Goal: Task Accomplishment & Management: Use online tool/utility

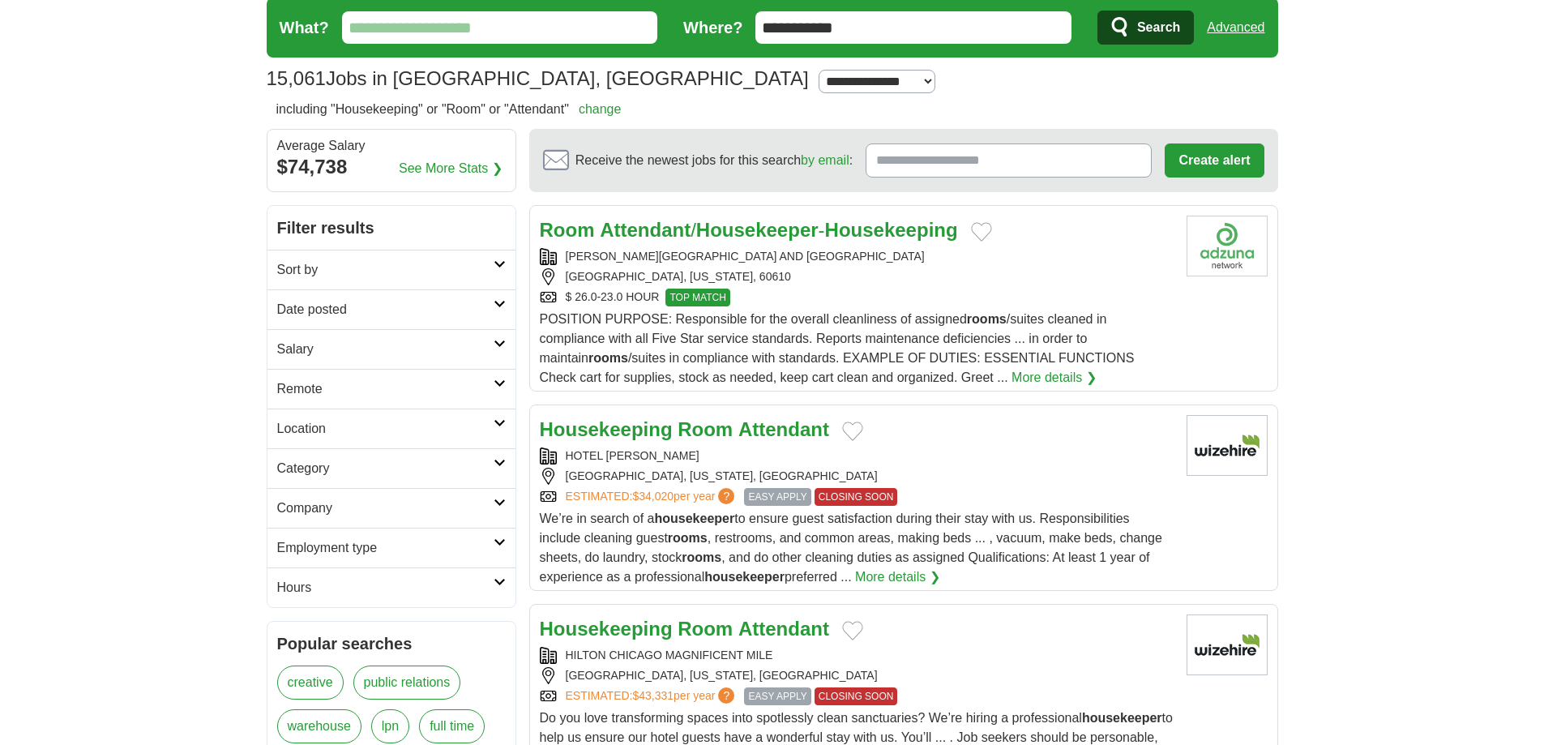
scroll to position [81, 0]
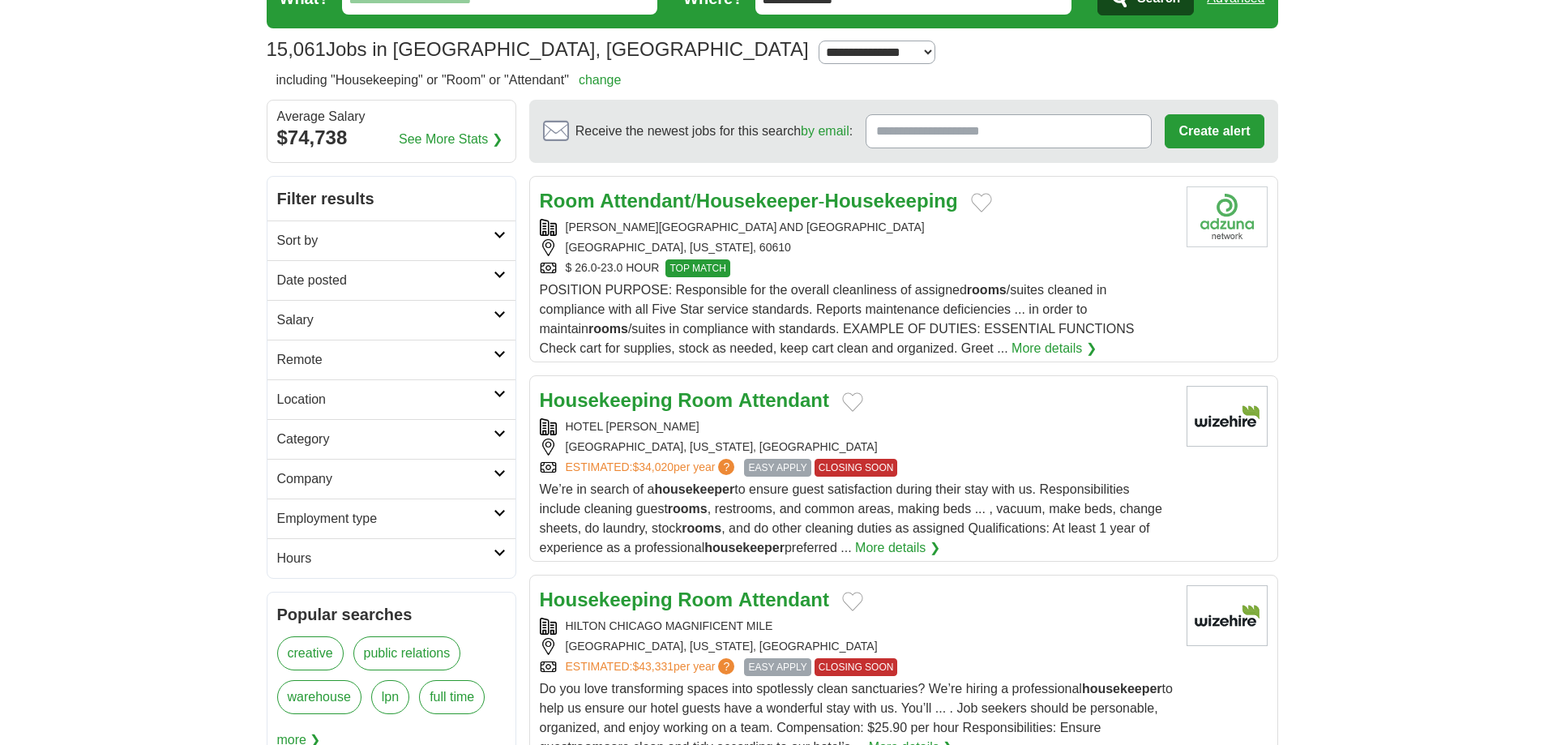
click at [910, 584] on article "Housekeeping Room Attendant HILTON CHICAGO MAGNIFICENT MILE CHICAGO, ILLINOIS, …" at bounding box center [903, 668] width 749 height 186
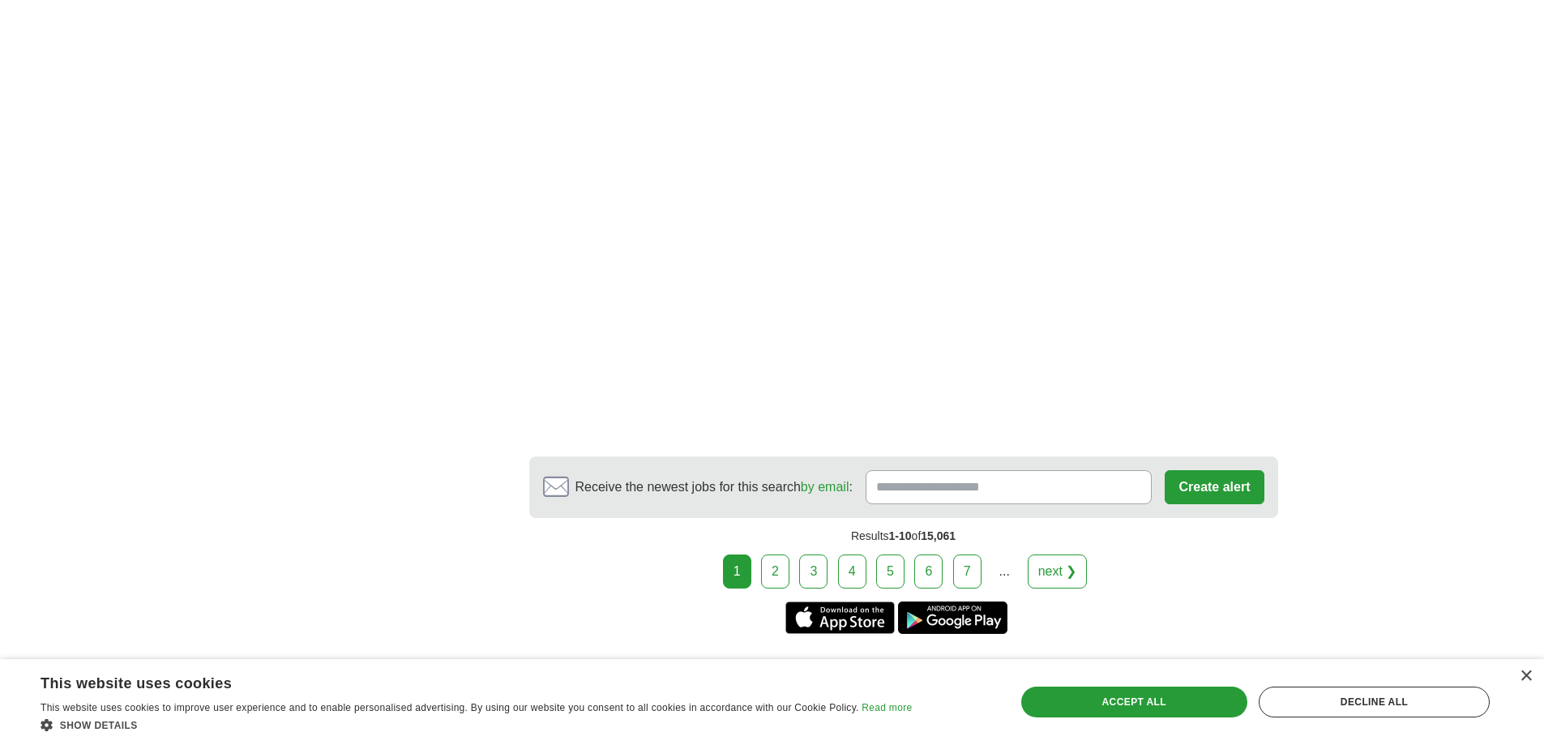
scroll to position [2674, 0]
click at [778, 554] on link "2" at bounding box center [775, 571] width 28 height 34
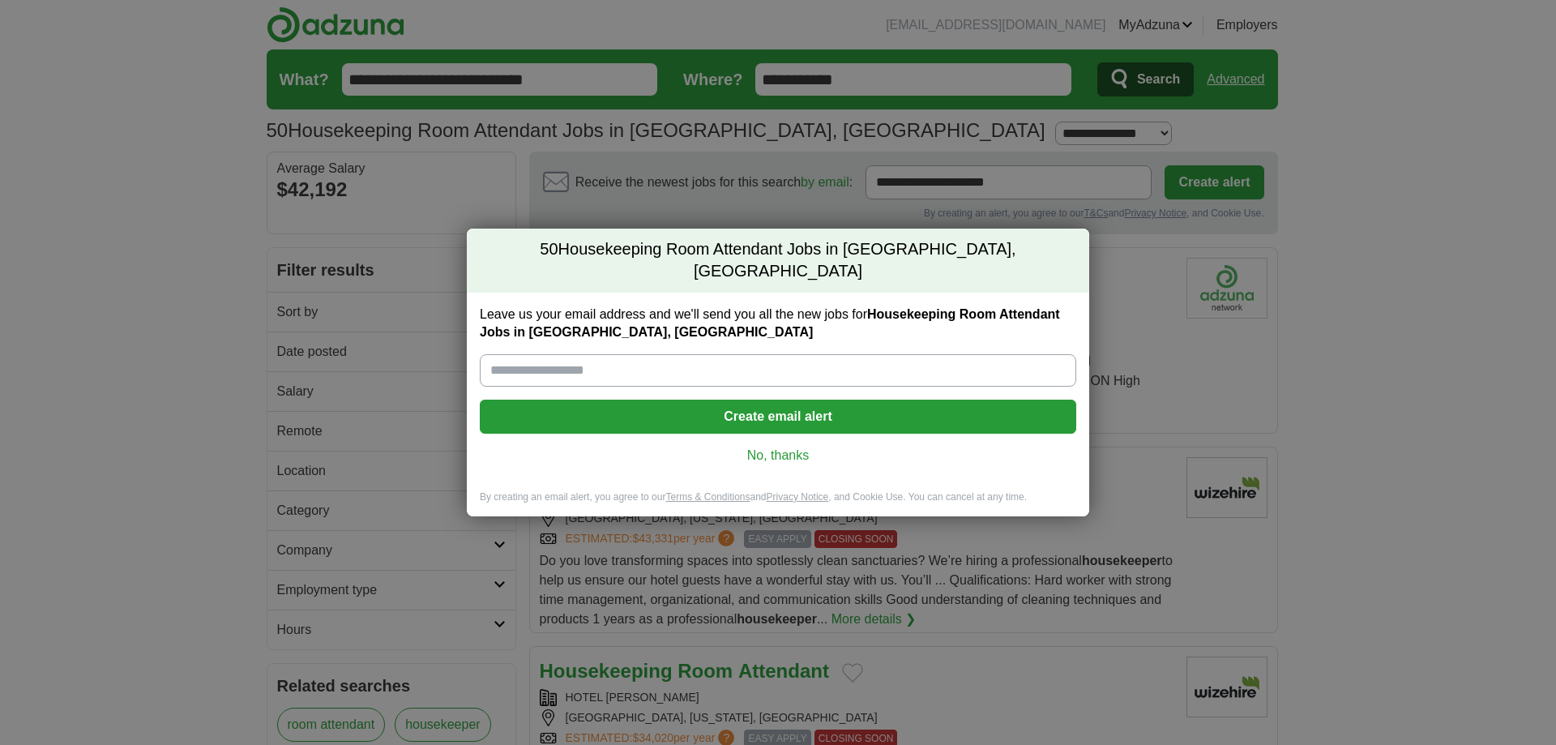
click at [690, 357] on input "Leave us your email address and we'll send you all the new jobs for Housekeepin…" at bounding box center [778, 370] width 596 height 32
type input "**********"
click at [692, 408] on button "Create email alert" at bounding box center [778, 417] width 596 height 34
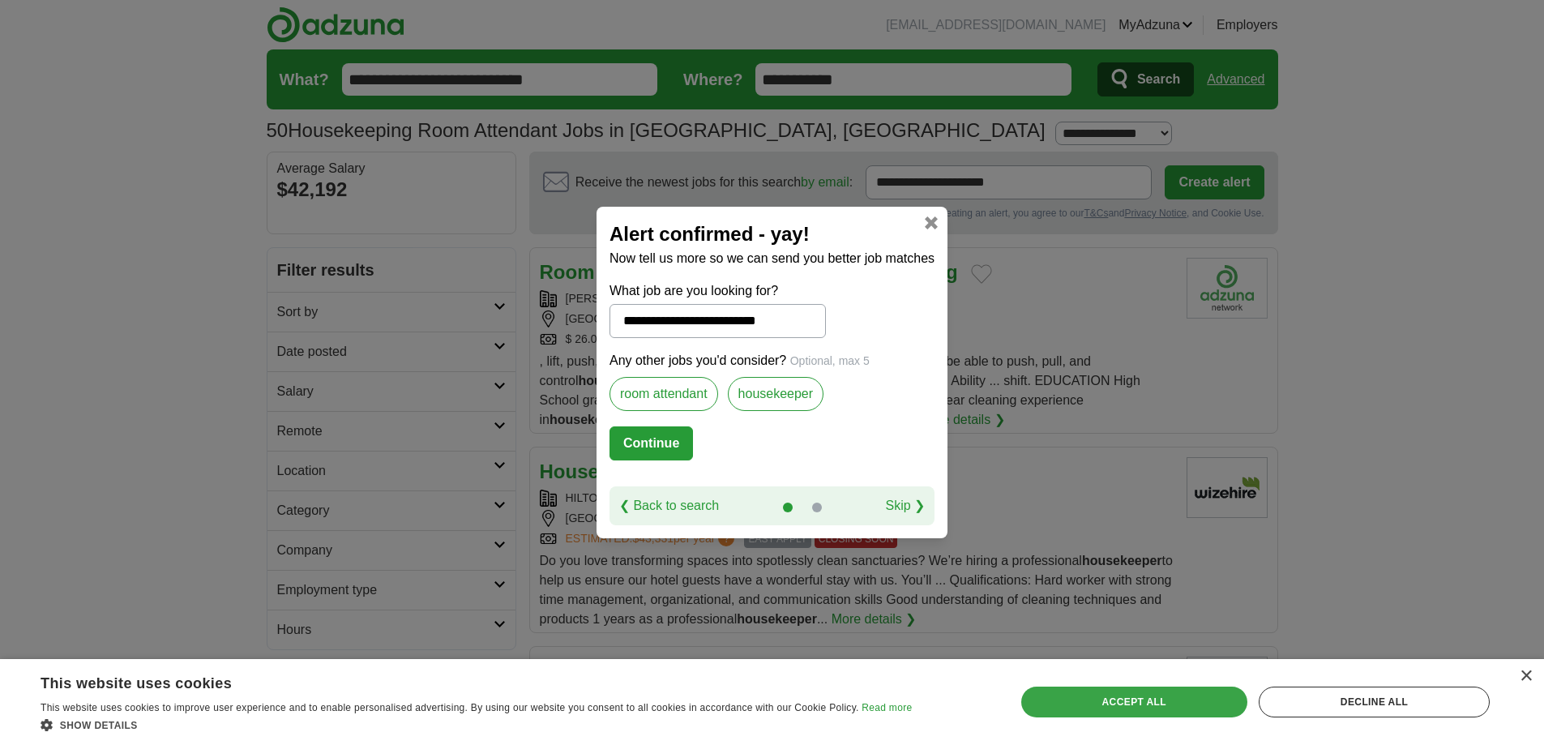
click at [1217, 699] on div "Accept all" at bounding box center [1134, 701] width 226 height 31
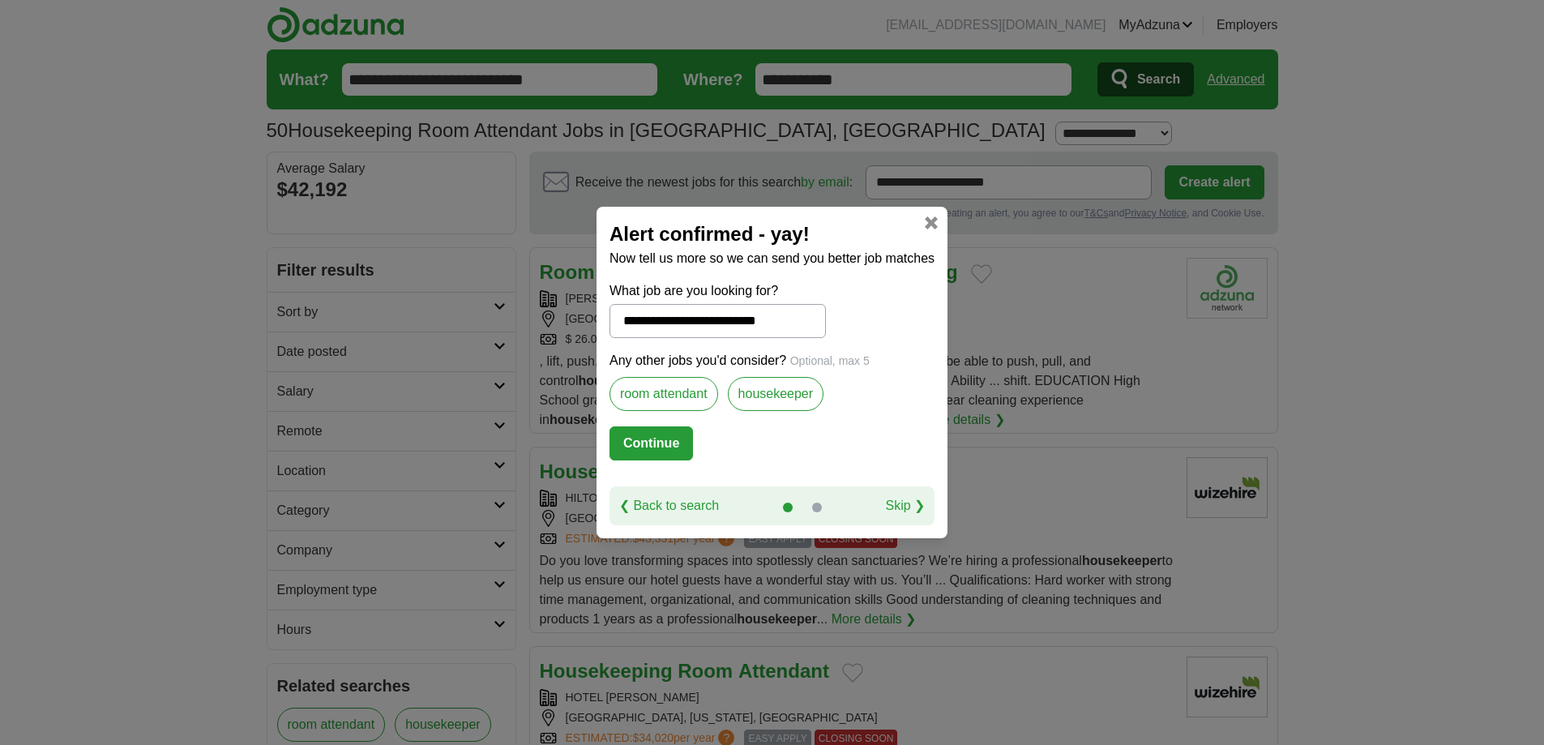
click at [929, 223] on link at bounding box center [931, 222] width 13 height 13
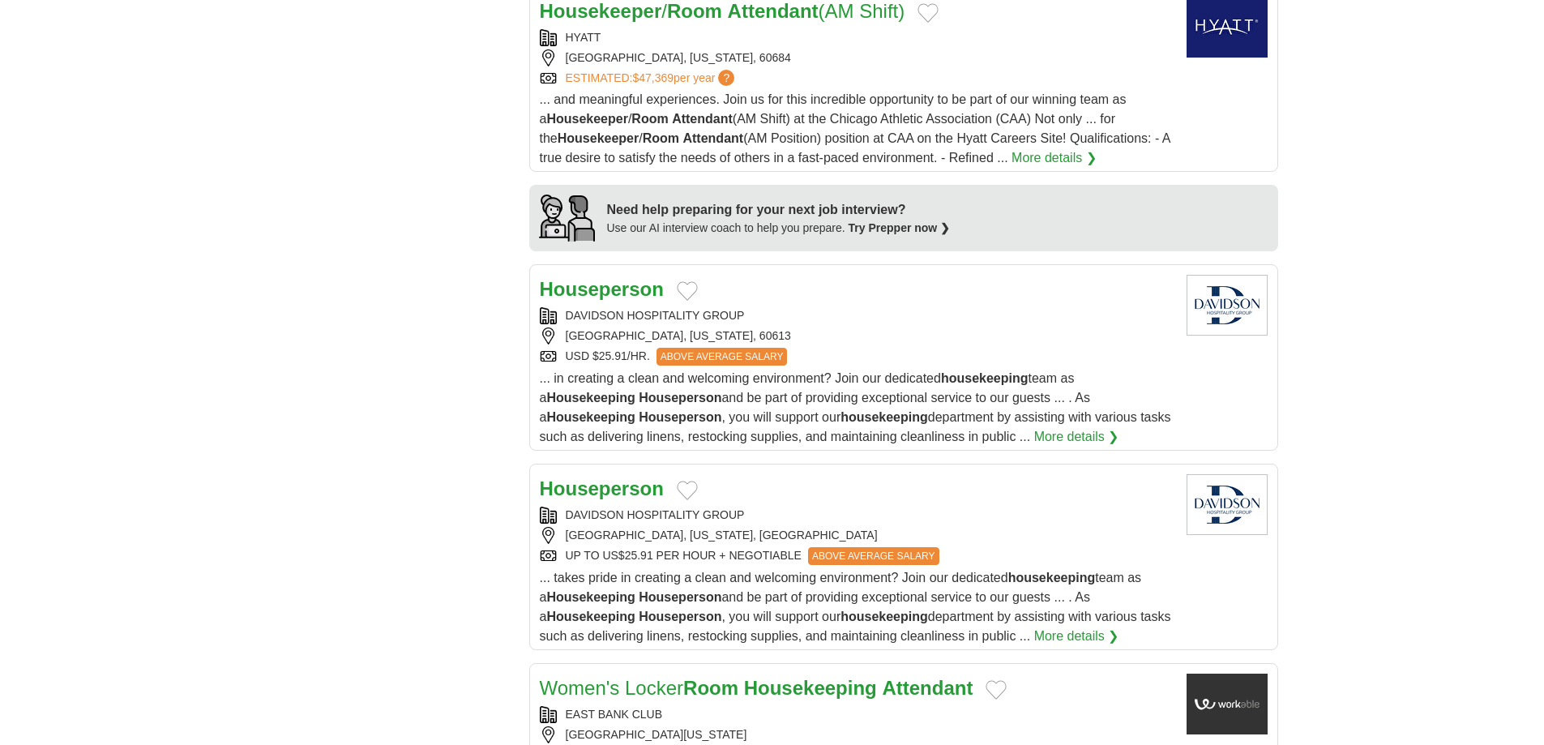
scroll to position [1378, 0]
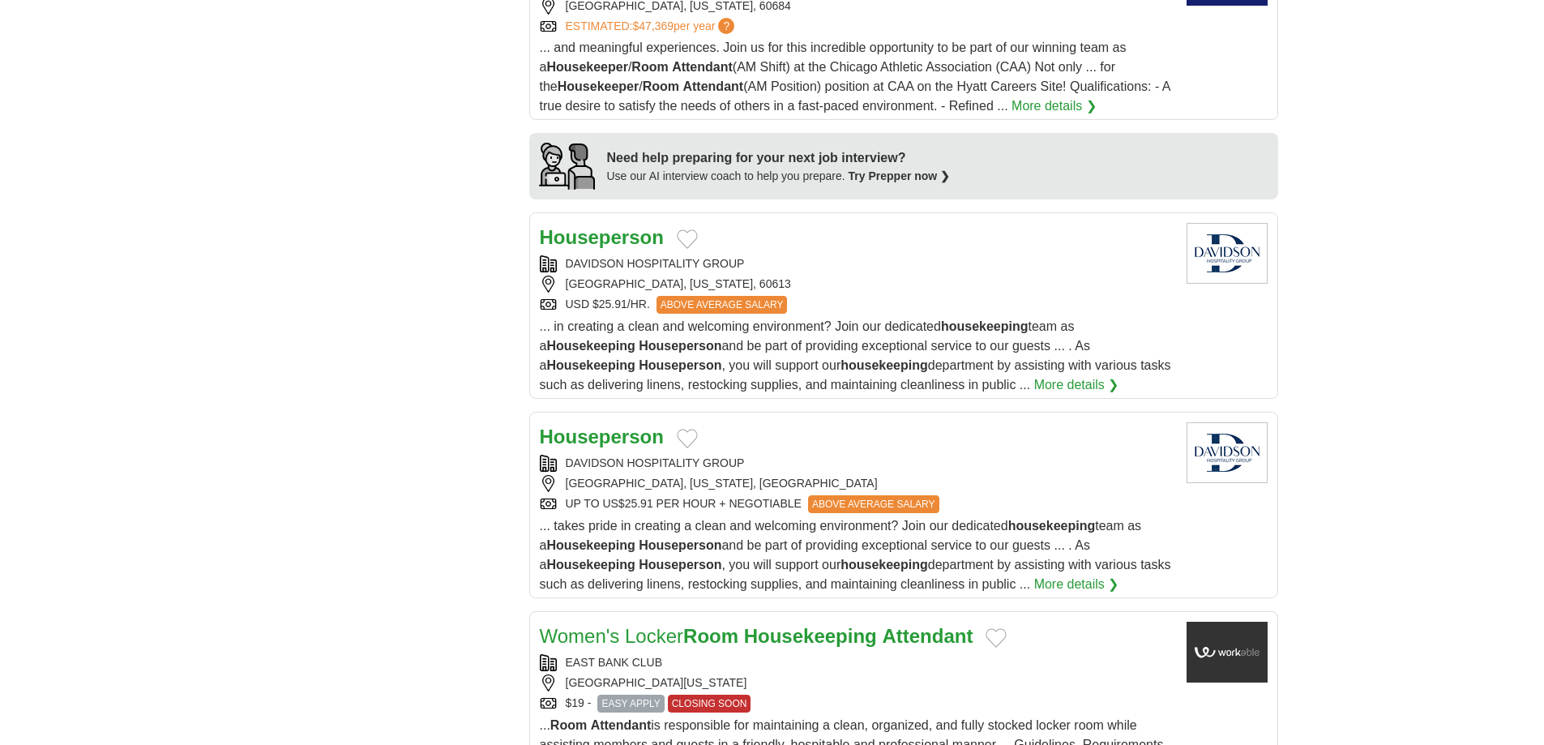
click at [854, 673] on div "EAST BANK CLUB 60654 CHICAGO ILLINOIS $19 - EASY APPLY CLOSING SOON" at bounding box center [857, 683] width 634 height 58
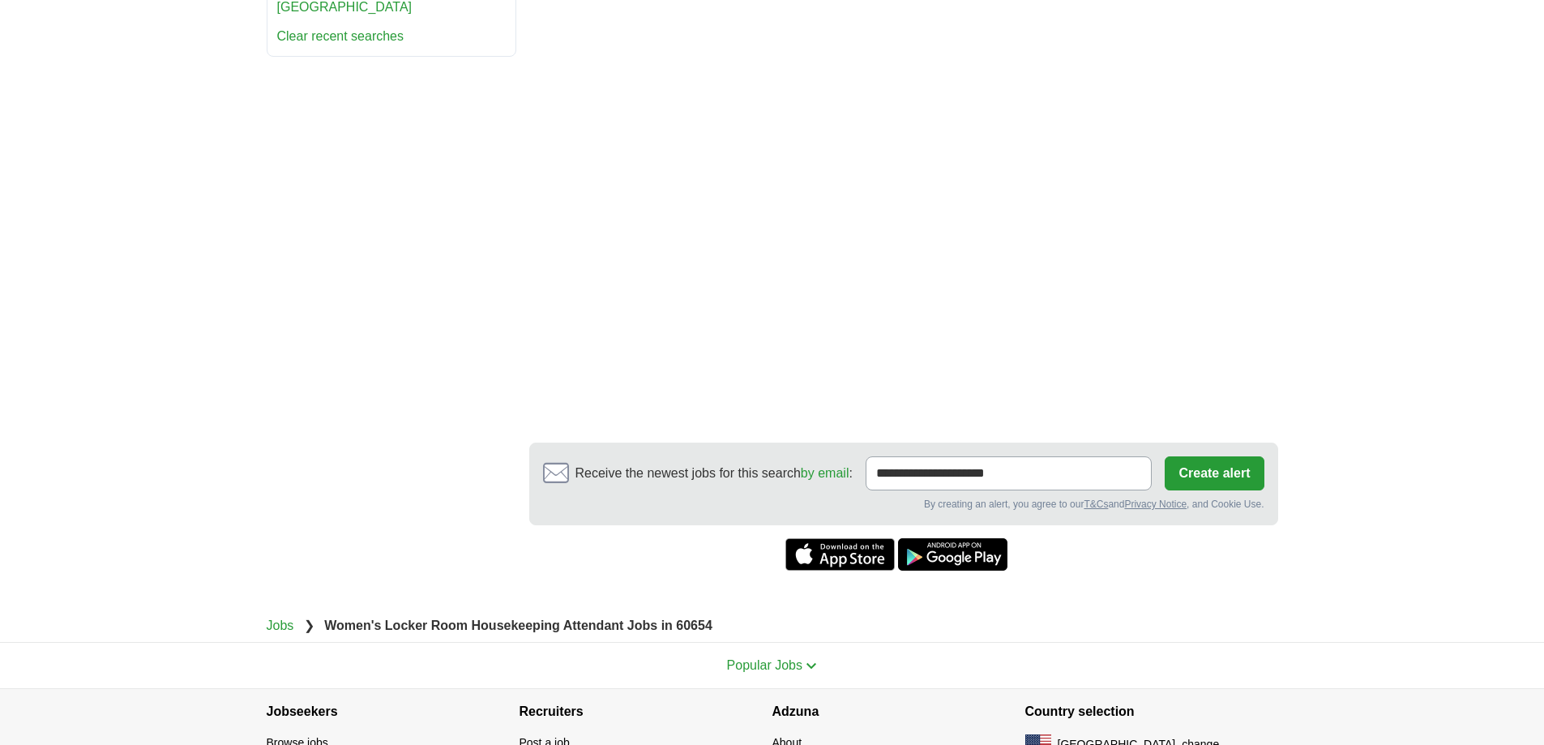
scroll to position [729, 0]
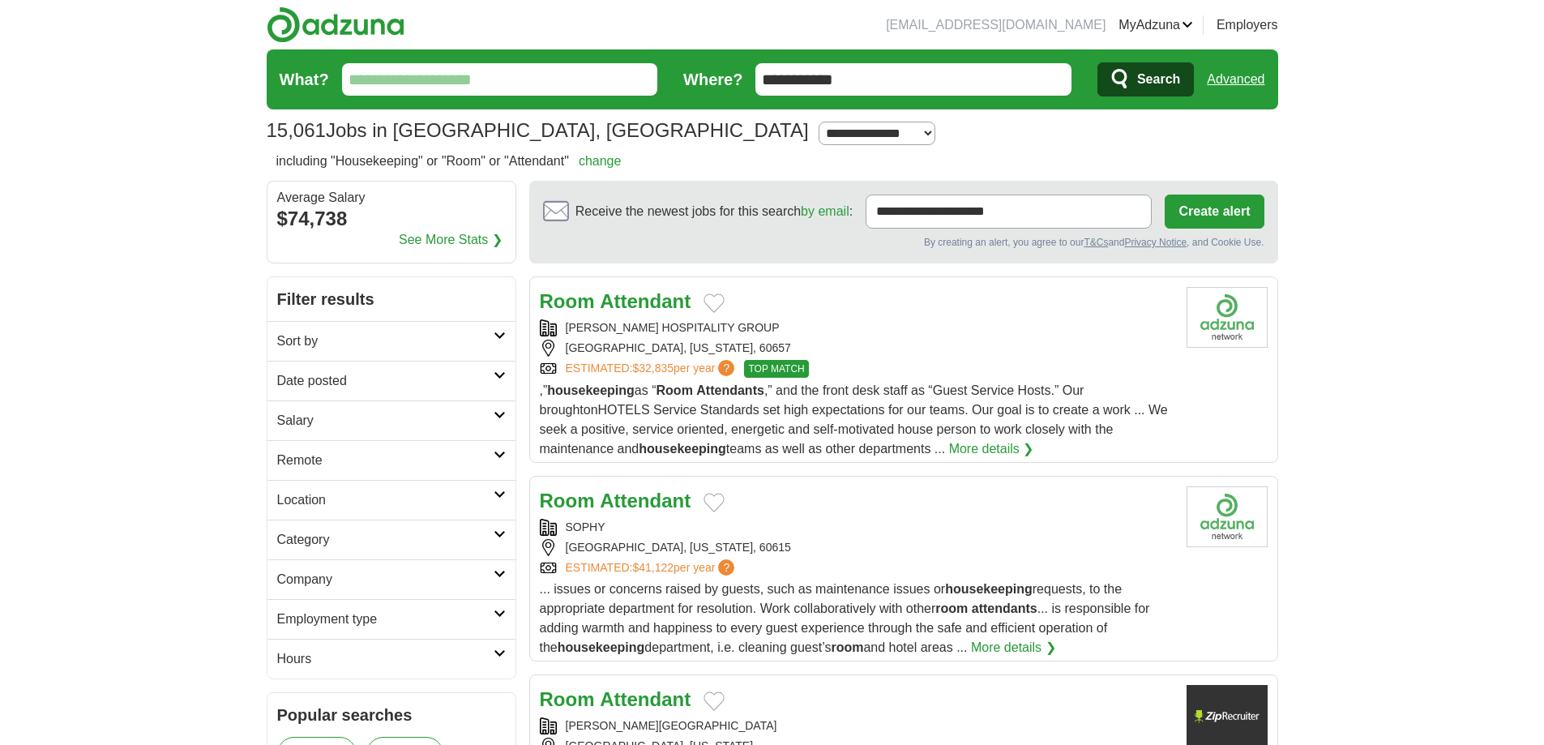
click at [806, 500] on div "Room Attendant" at bounding box center [857, 500] width 634 height 29
click at [524, 83] on input "What?" at bounding box center [500, 79] width 316 height 32
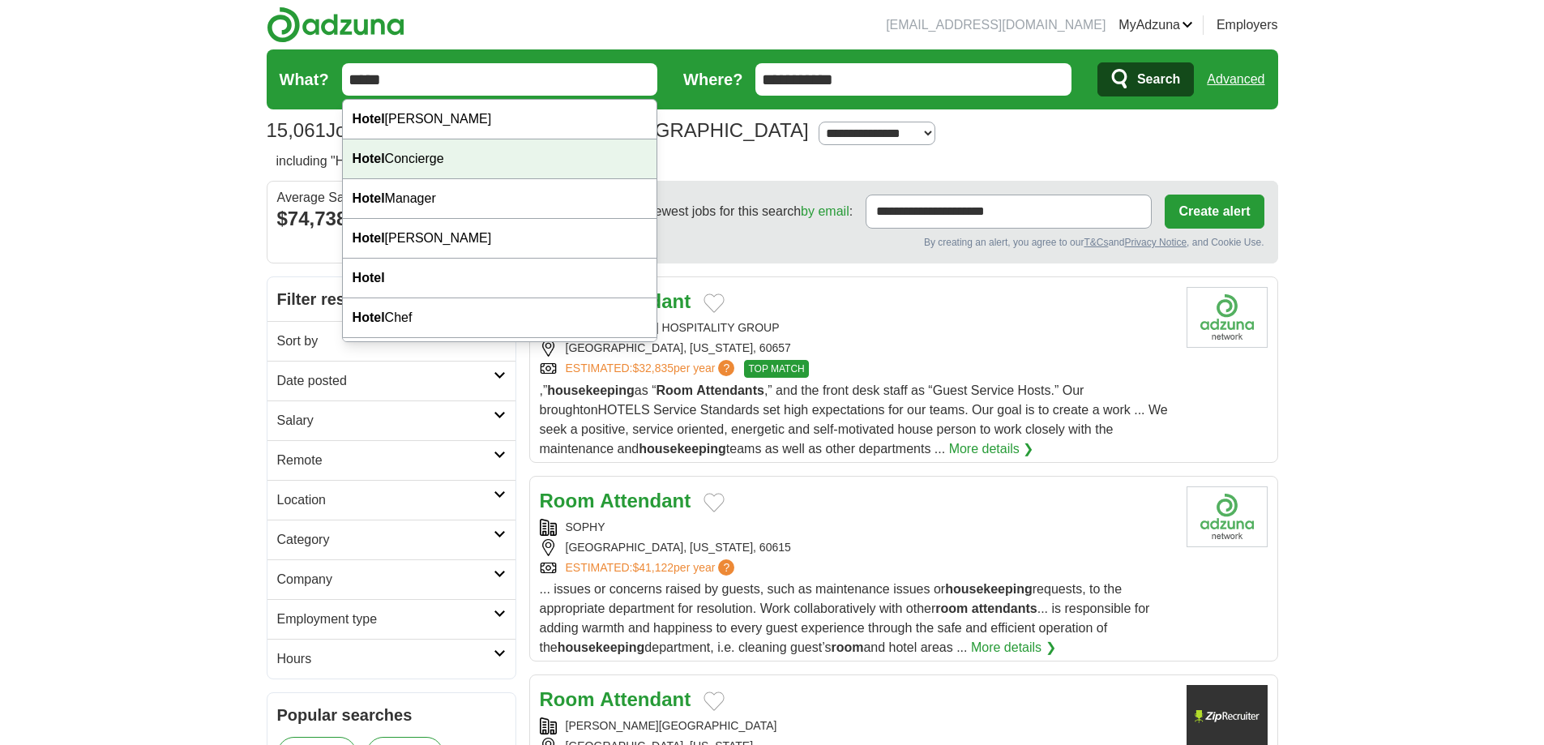
click at [494, 152] on div "Hotel Concierge" at bounding box center [500, 159] width 314 height 40
type input "**********"
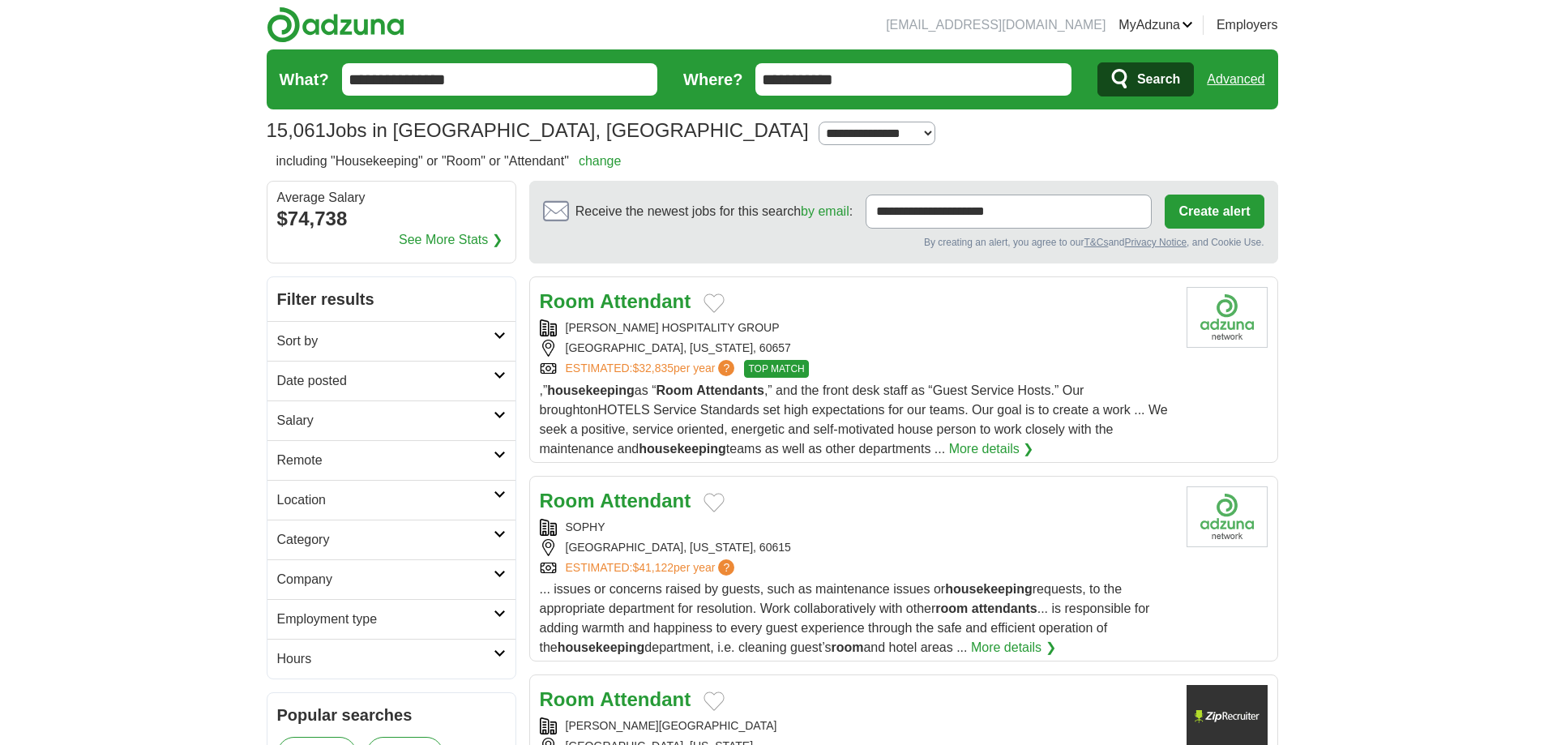
click at [1137, 81] on span "Search" at bounding box center [1158, 79] width 43 height 32
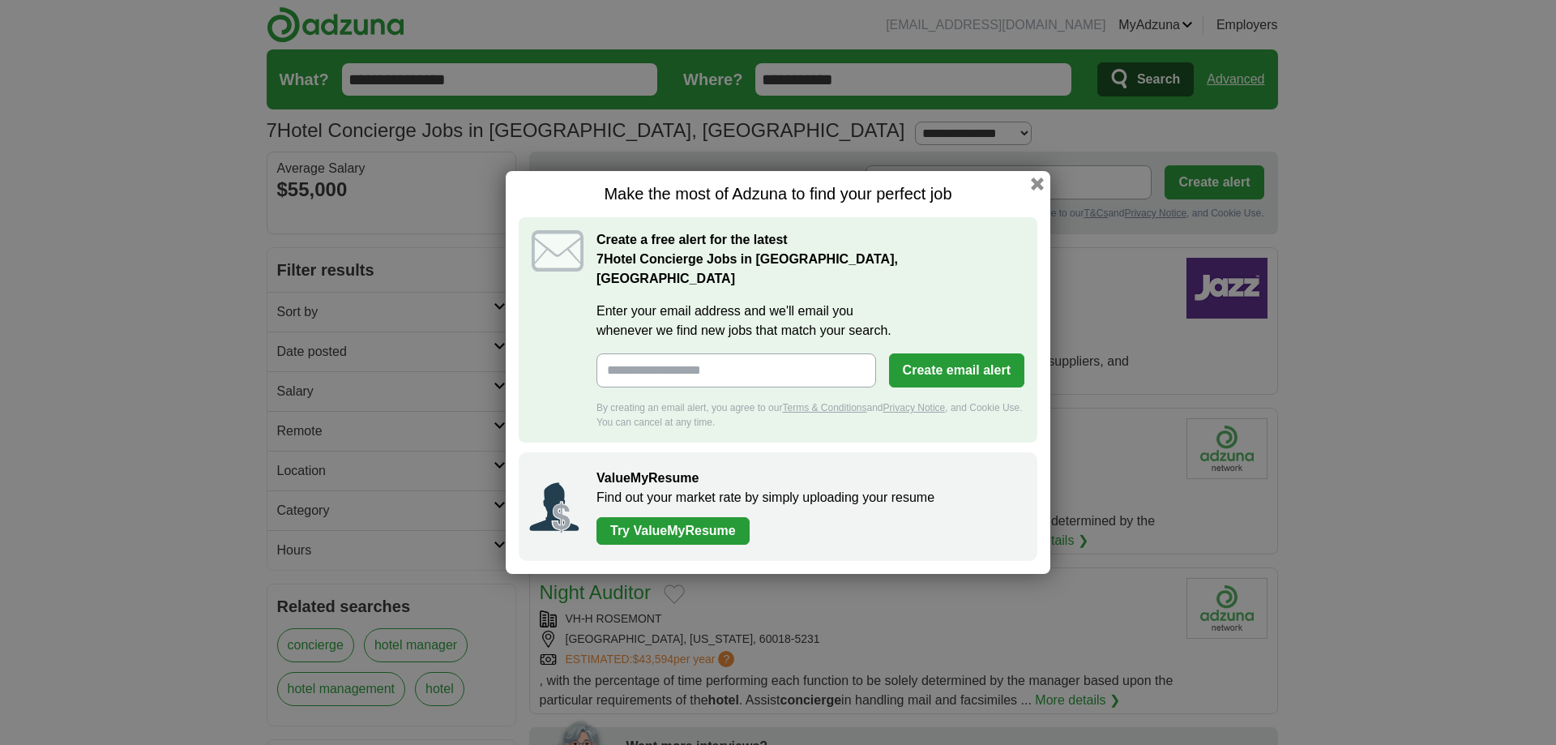
click at [719, 368] on input "Enter your email address and we'll email you whenever we find new jobs that mat…" at bounding box center [736, 370] width 280 height 34
type input "**********"
click at [966, 353] on button "Create email alert" at bounding box center [956, 370] width 135 height 34
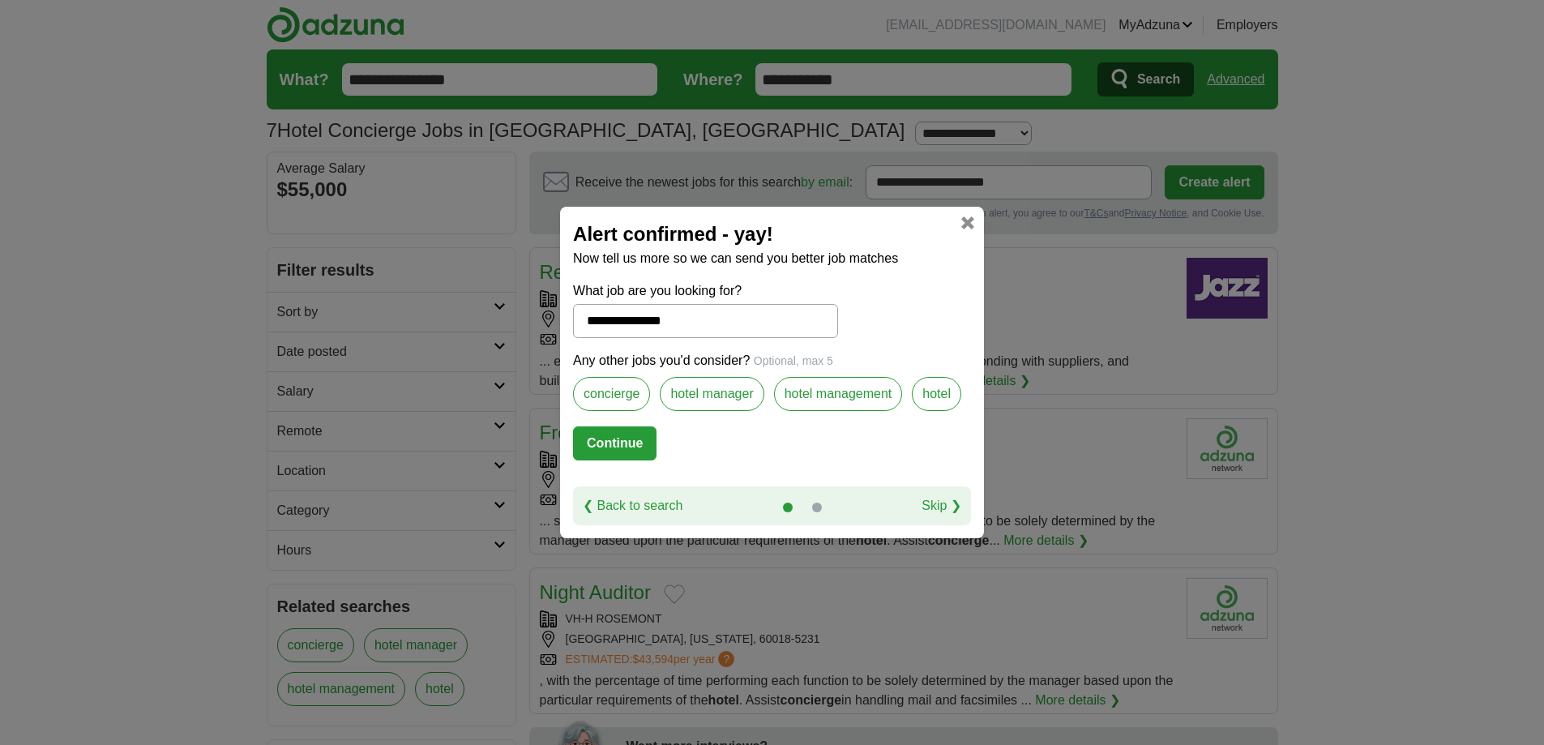
click at [973, 224] on link at bounding box center [967, 222] width 13 height 13
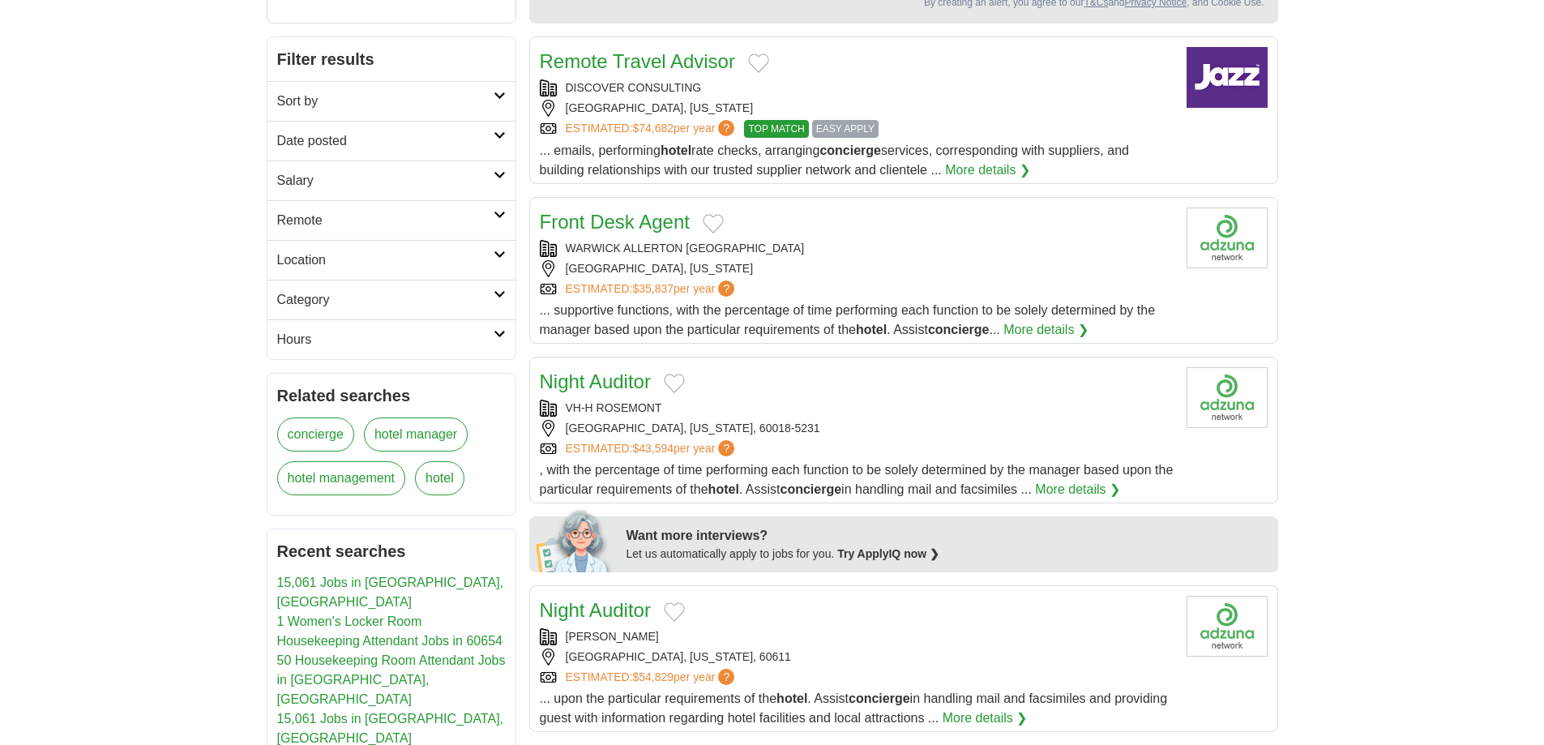
scroll to position [243, 0]
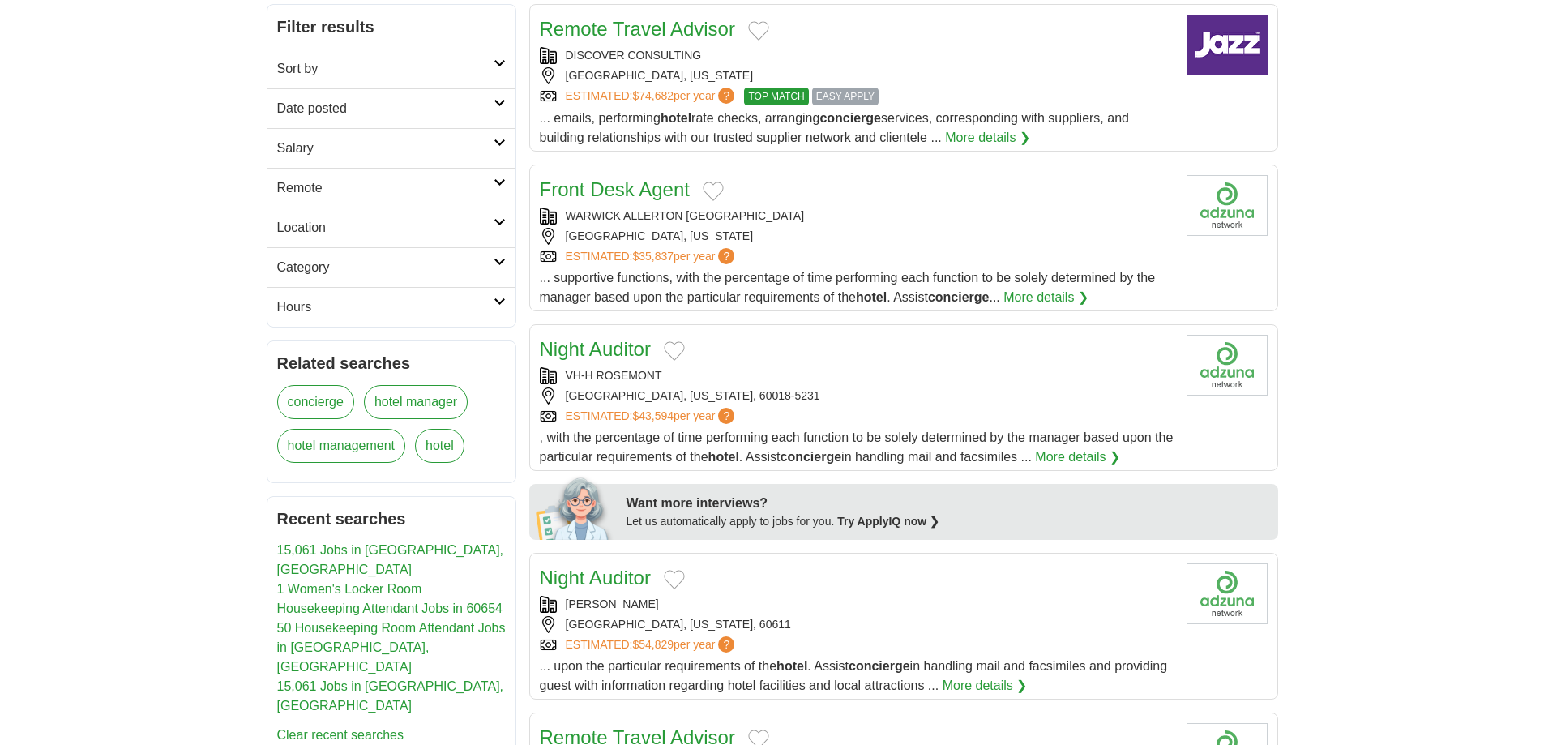
click at [814, 226] on div "WARWICK ALLERTON [GEOGRAPHIC_DATA] [GEOGRAPHIC_DATA], [US_STATE] ESTIMATED: $35…" at bounding box center [857, 236] width 634 height 58
